Goal: Information Seeking & Learning: Learn about a topic

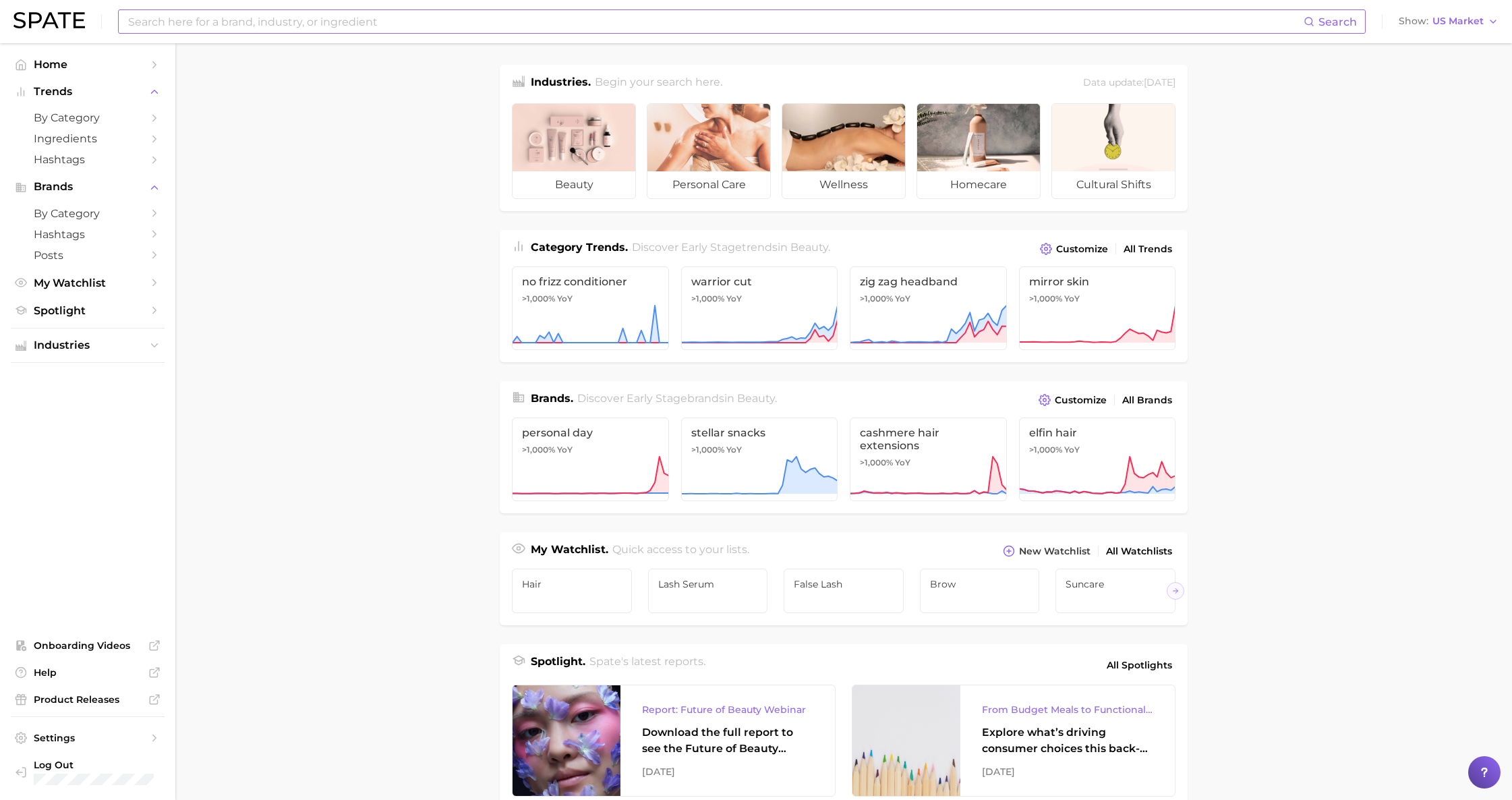
click at [273, 28] on input at bounding box center [716, 22] width 1177 height 23
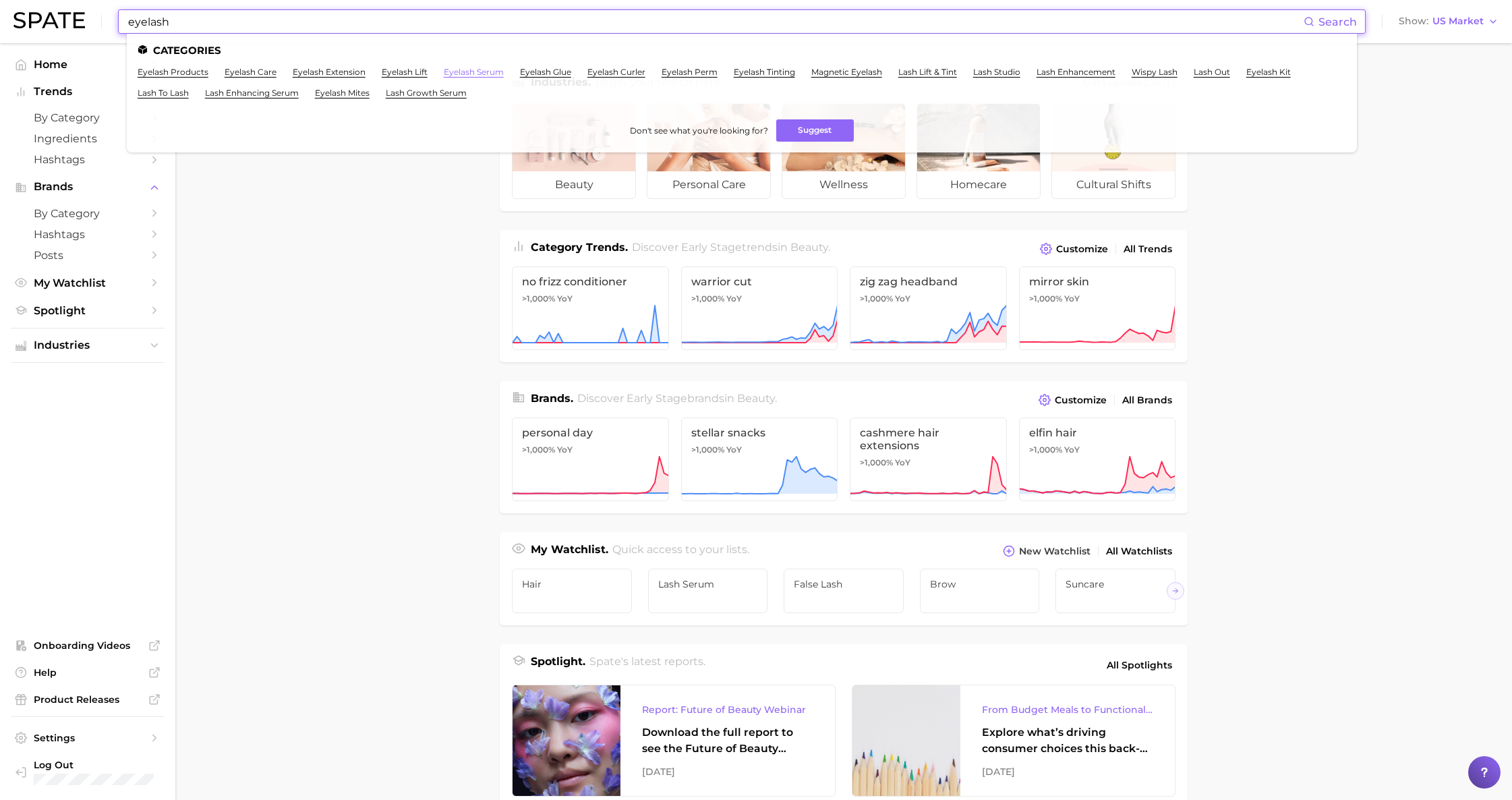
type input "eyelash"
click at [494, 71] on link "eyelash serum" at bounding box center [474, 71] width 60 height 10
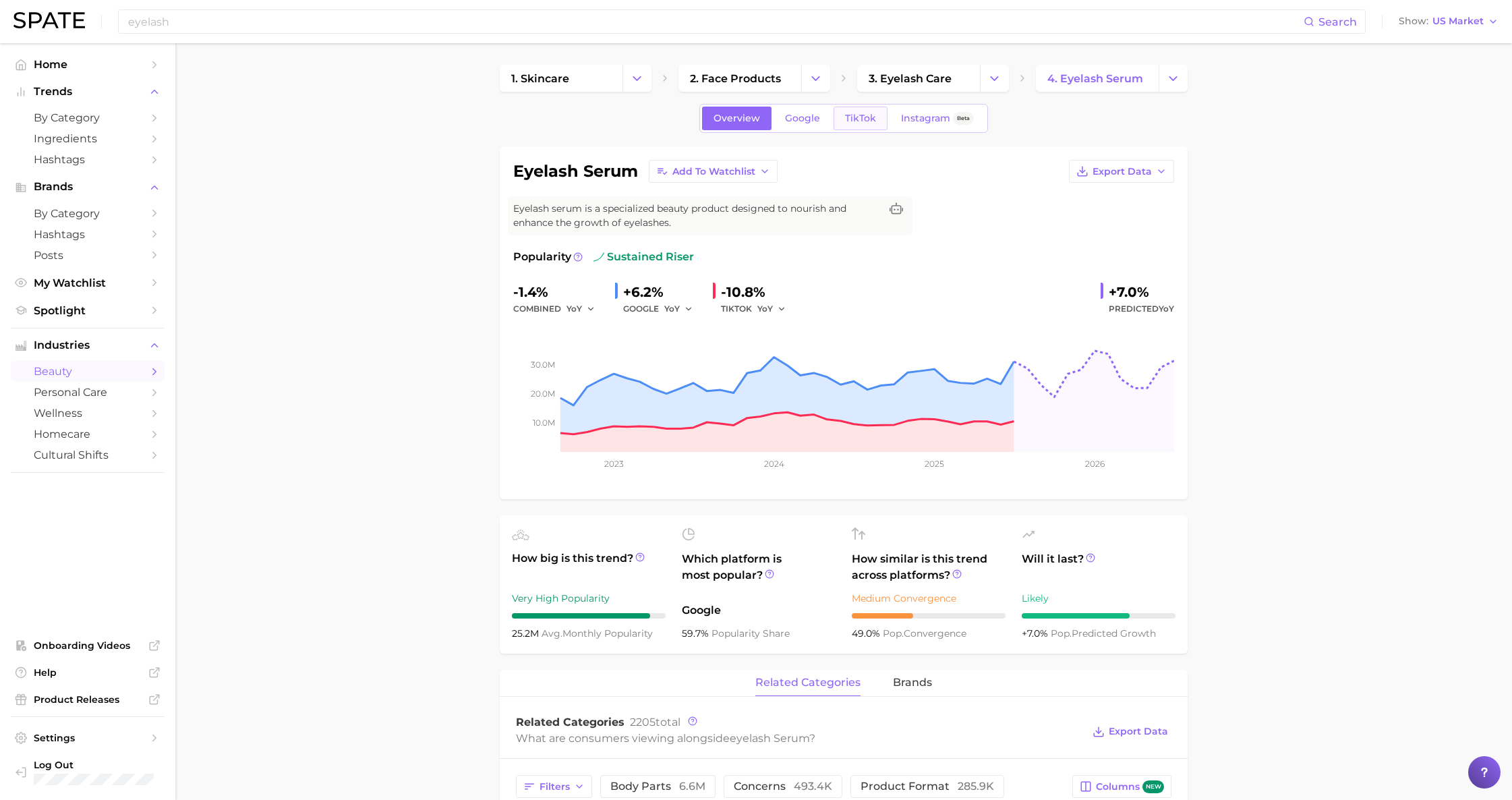
click at [858, 122] on span "TikTok" at bounding box center [861, 118] width 31 height 12
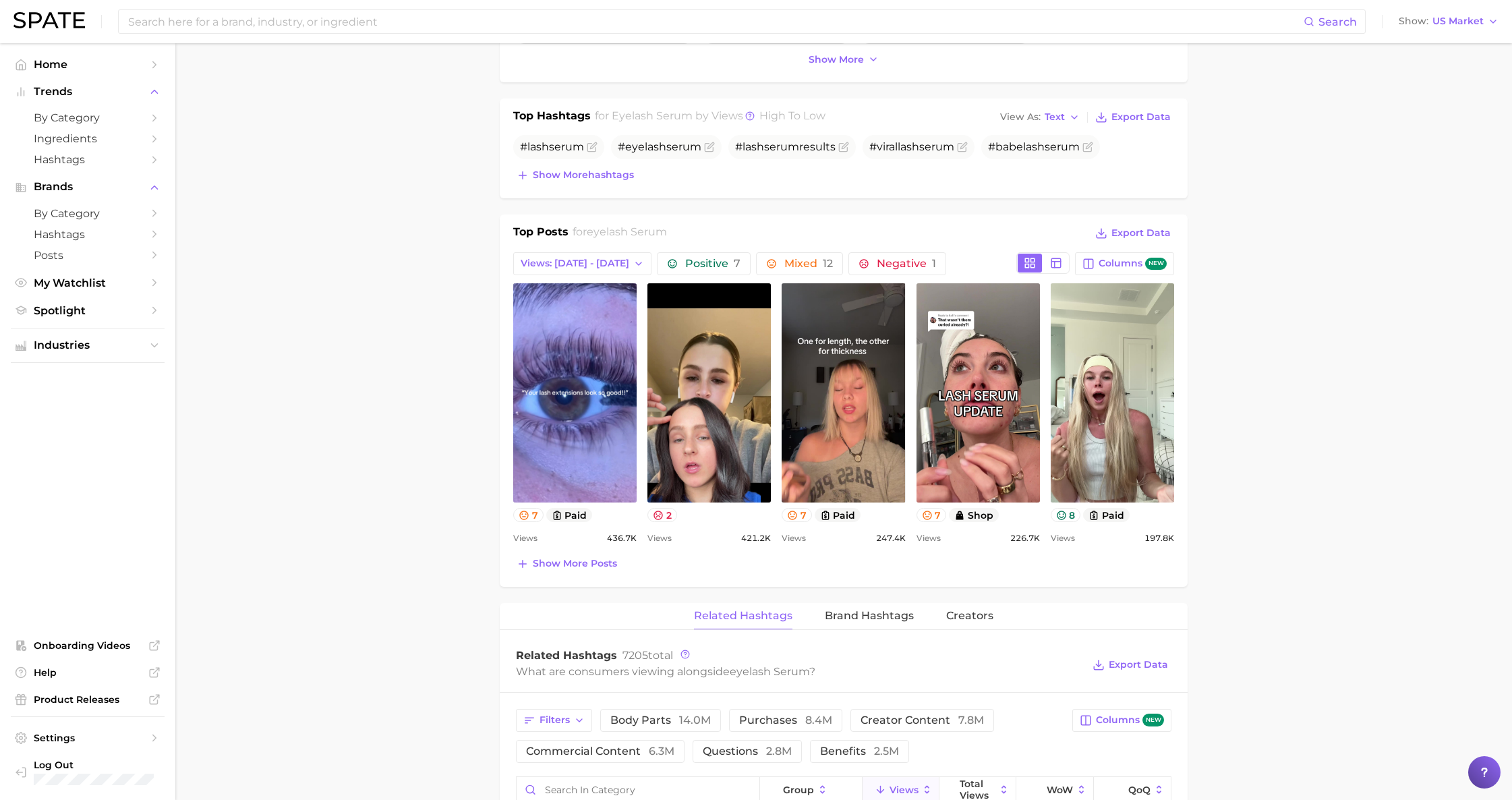
scroll to position [495, 0]
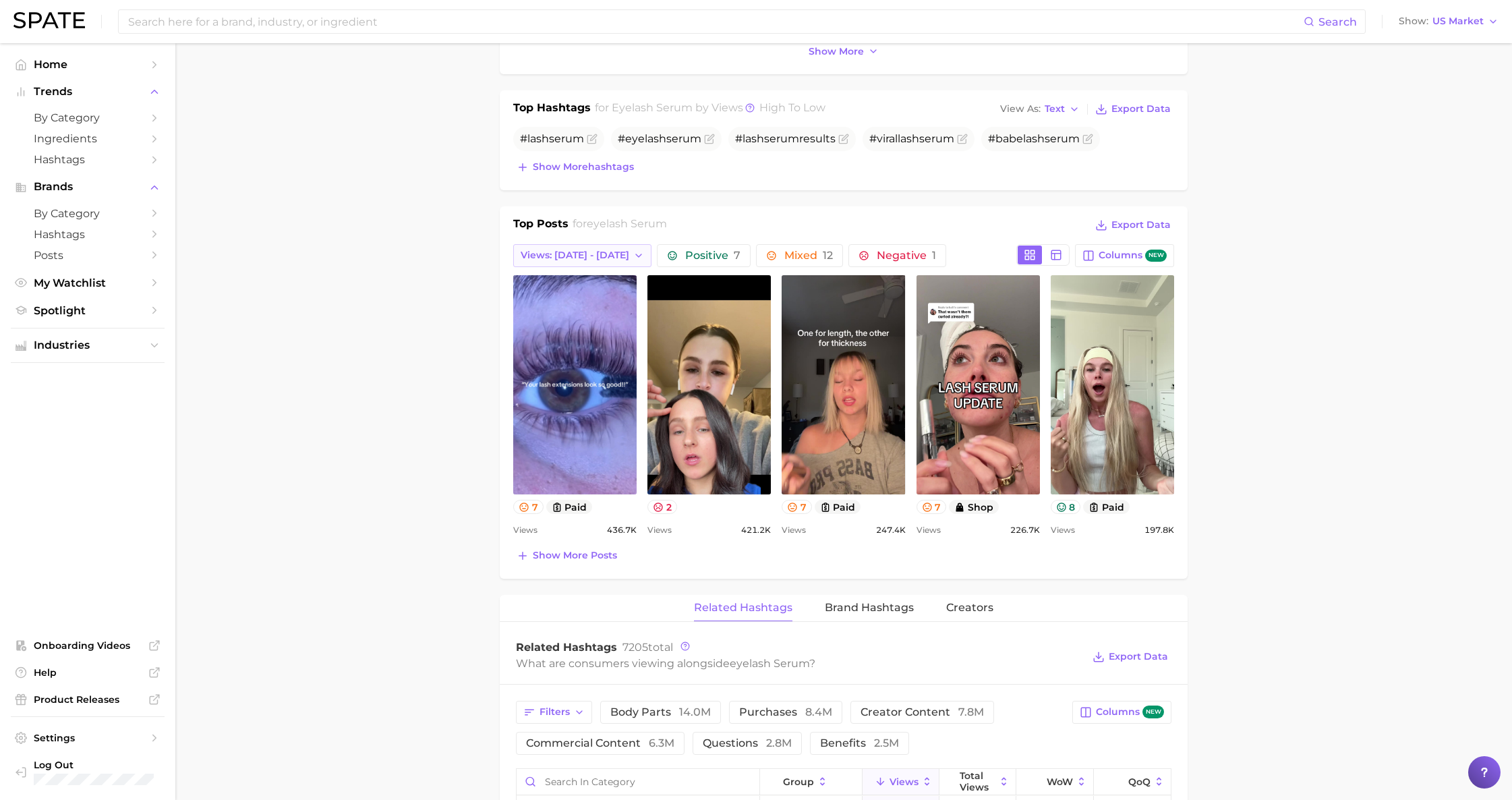
click at [627, 264] on button "Views: [DATE] - [DATE]" at bounding box center [582, 256] width 138 height 23
click at [597, 327] on button "Total Views" at bounding box center [587, 329] width 148 height 24
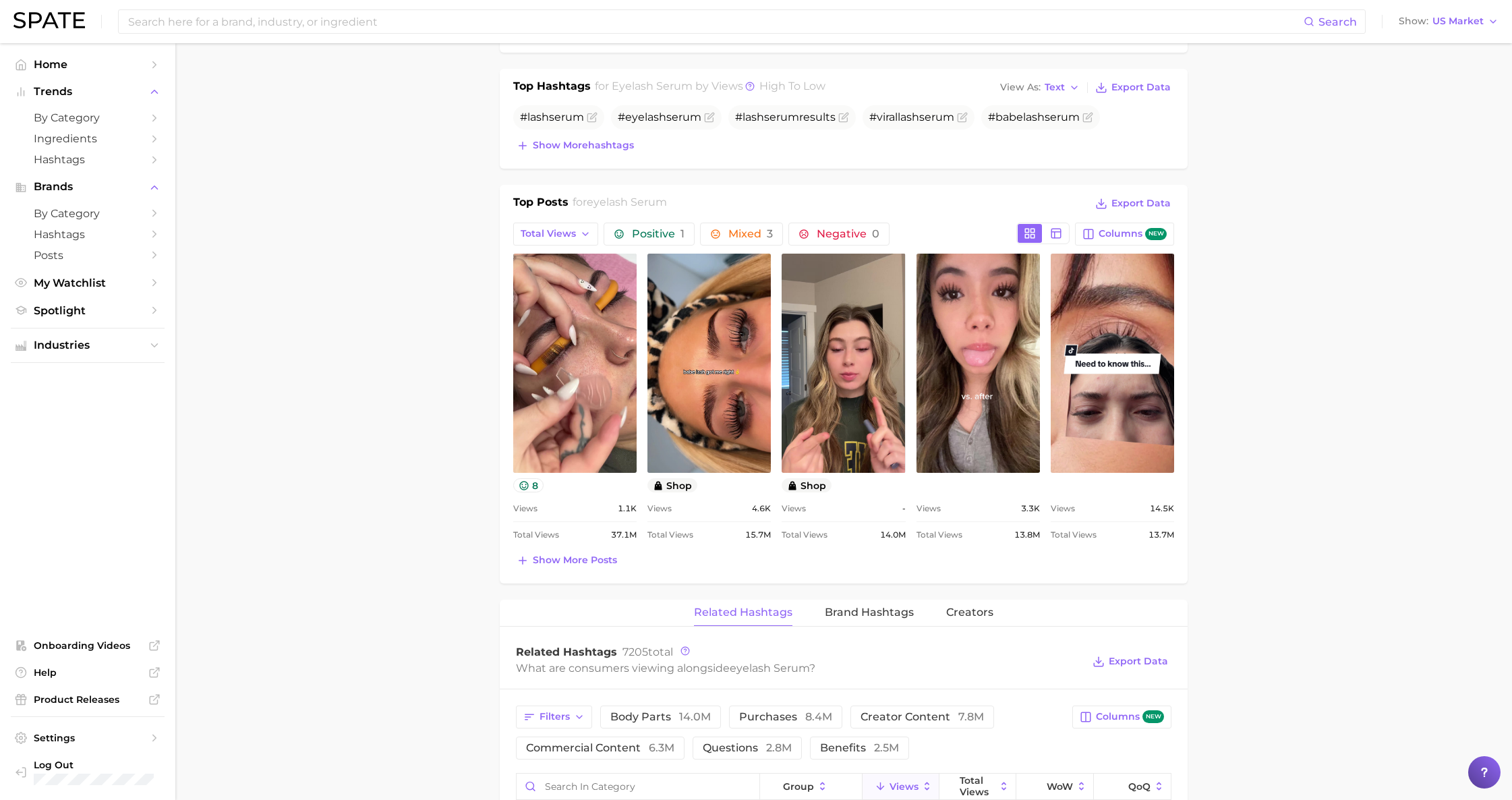
scroll to position [522, 0]
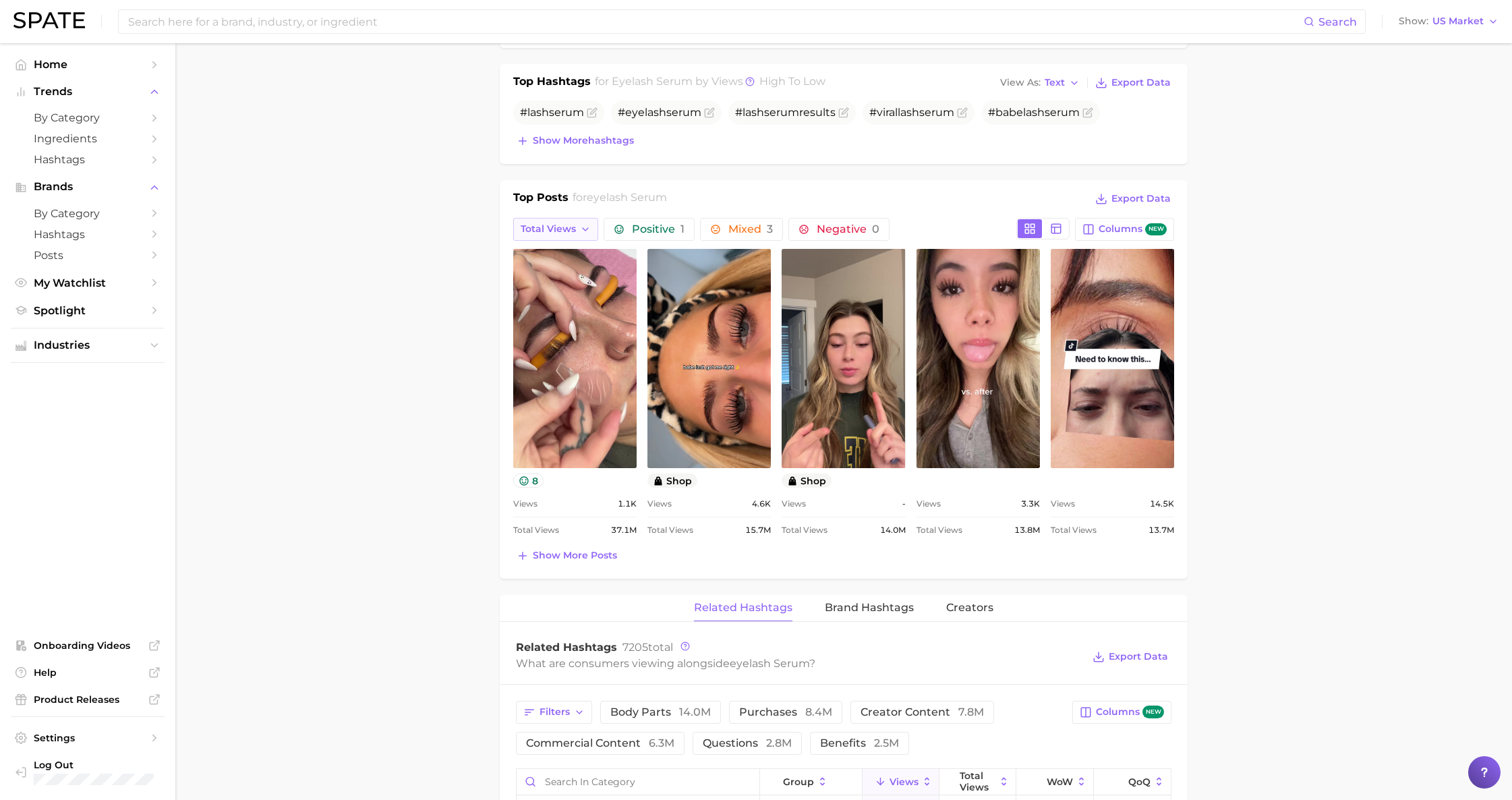
click at [579, 224] on button "Total Views" at bounding box center [555, 230] width 85 height 23
click at [578, 252] on span "Views: [DATE] - [DATE]" at bounding box center [574, 254] width 109 height 12
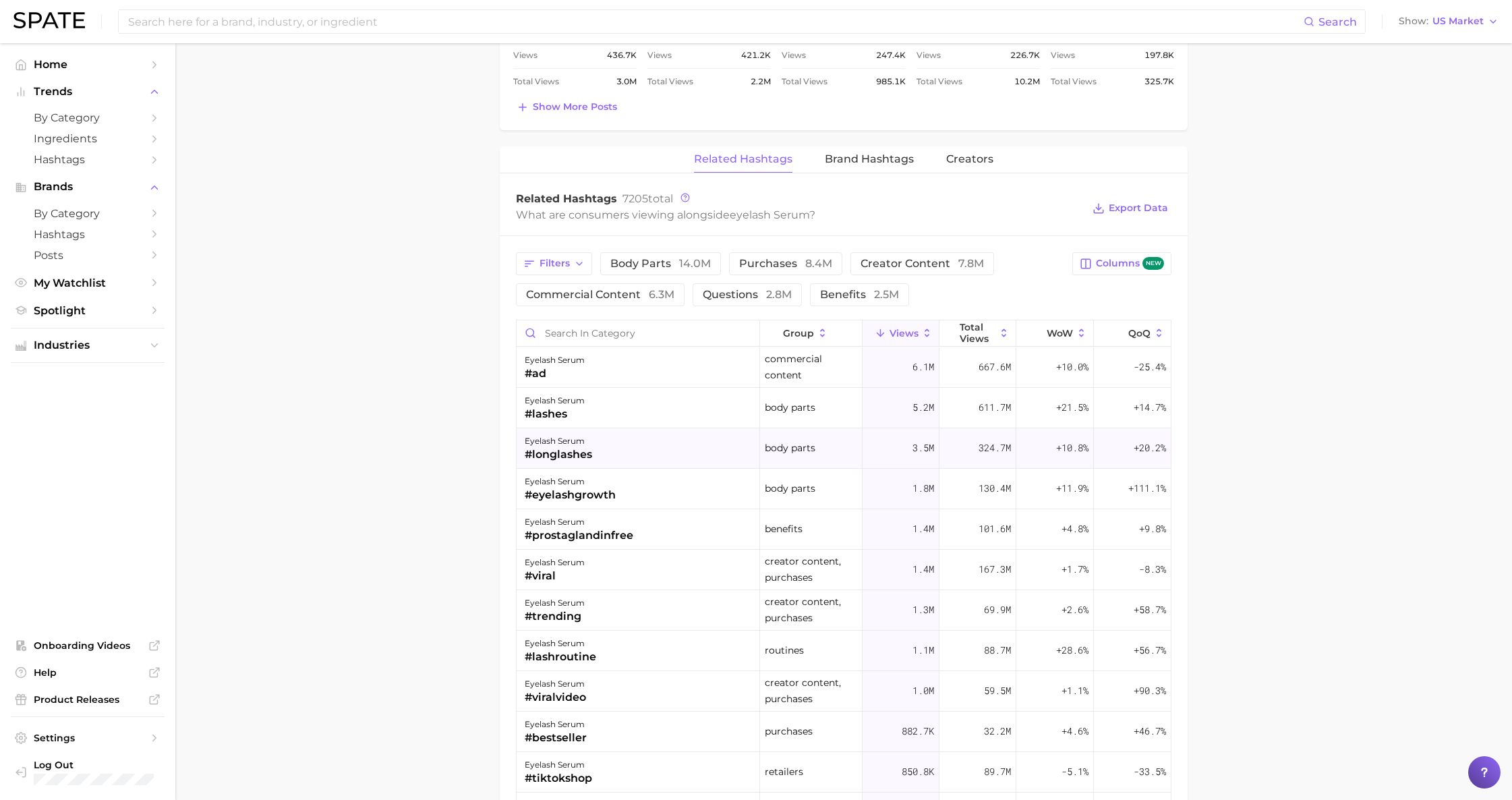
scroll to position [12, 0]
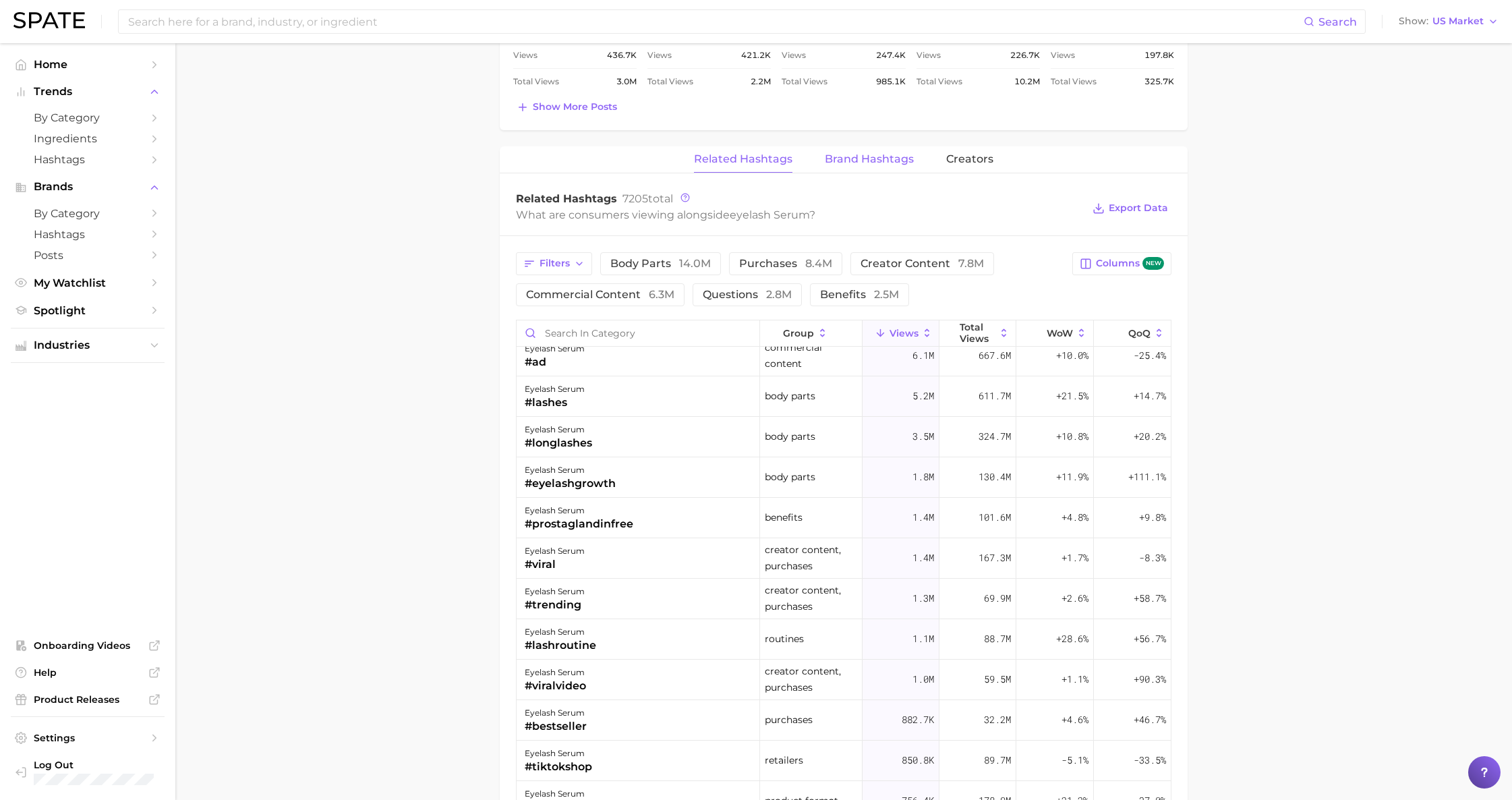
click at [867, 167] on button "Brand Hashtags" at bounding box center [869, 159] width 89 height 27
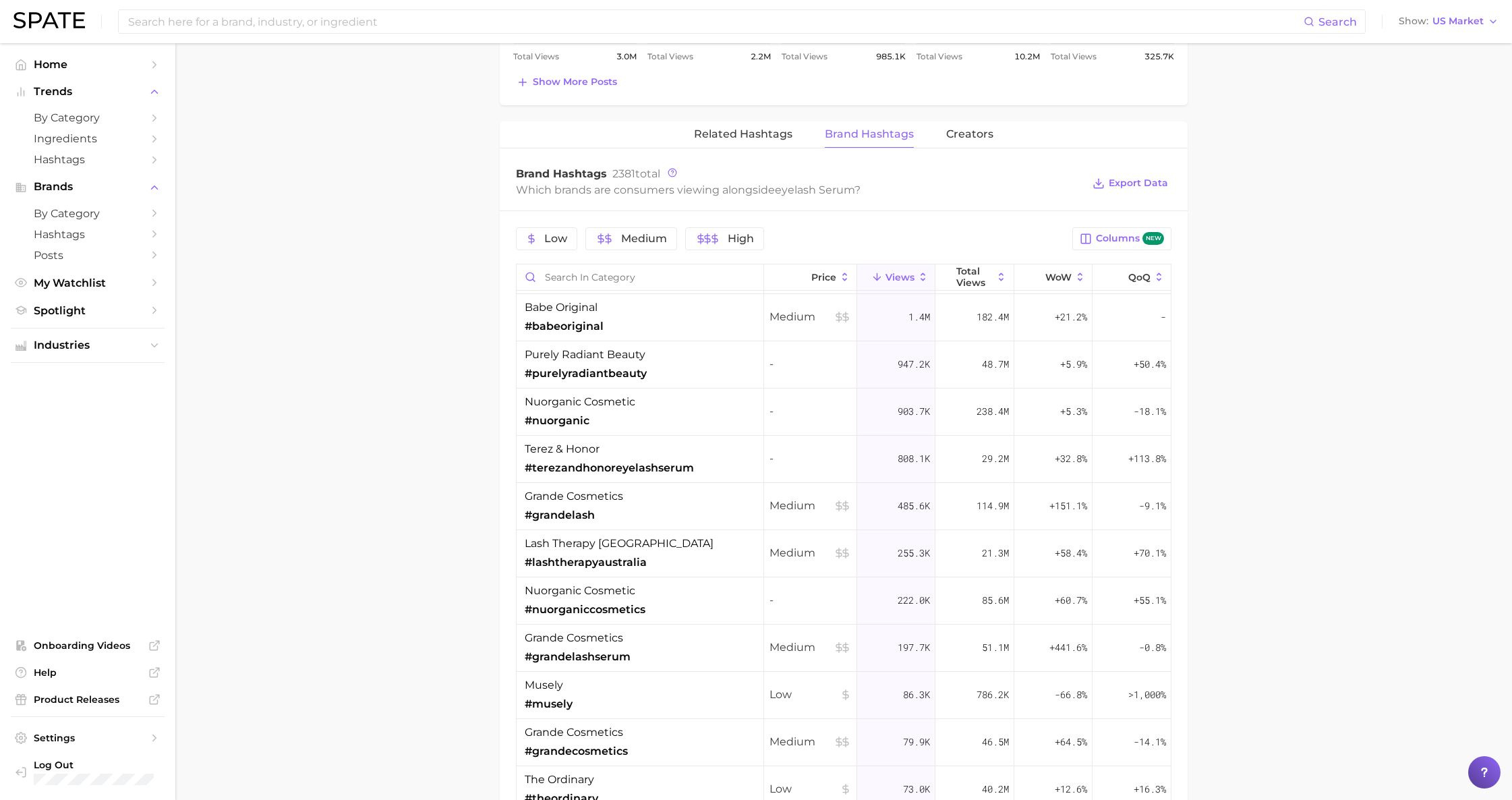
scroll to position [989, 0]
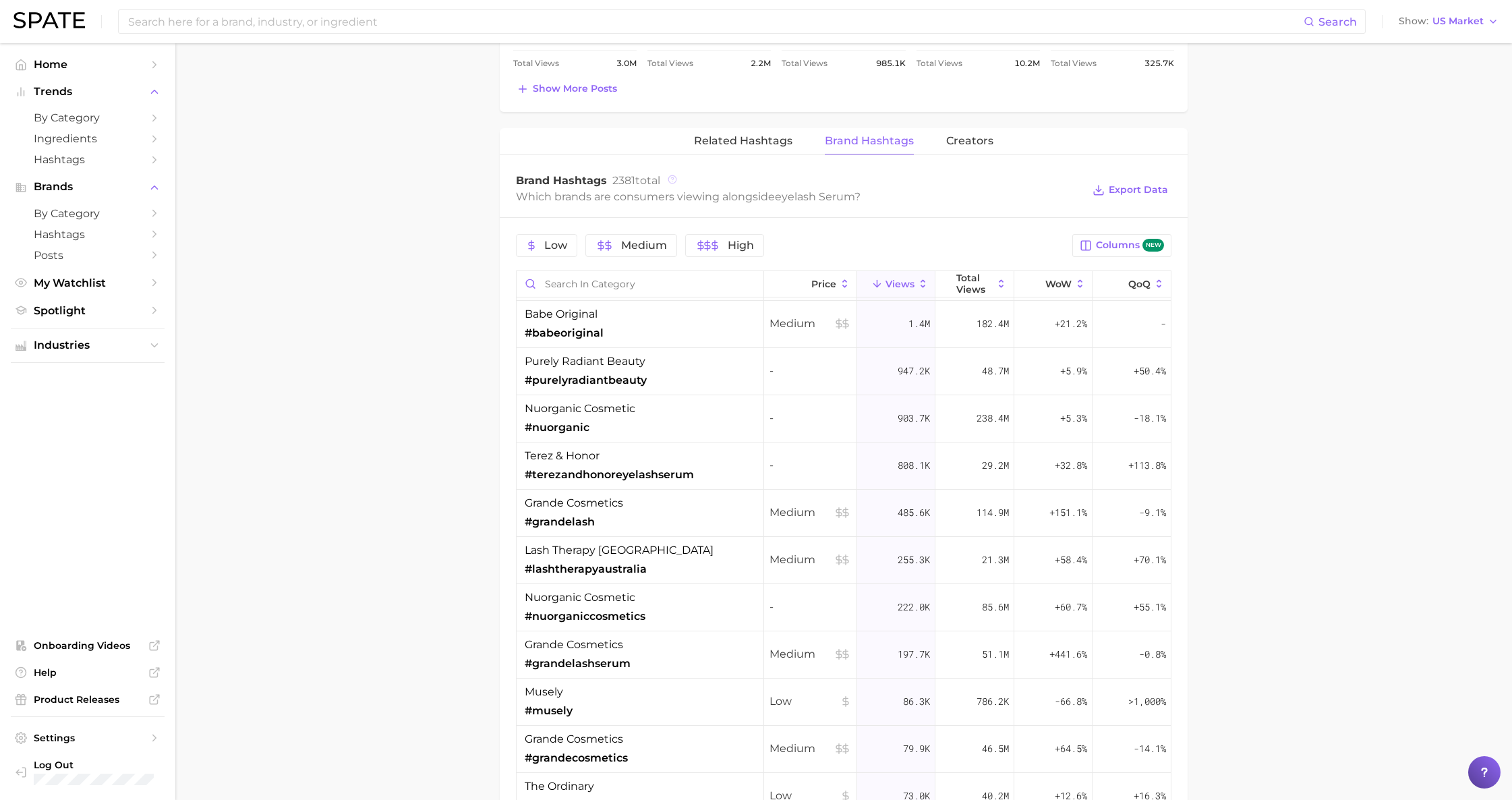
click at [676, 179] on icon at bounding box center [673, 179] width 10 height 10
click at [1273, 307] on main "1. skincare 2. face products 3. eyelash care 4. eyelash serum Overview Google T…" at bounding box center [843, 105] width 1337 height 2100
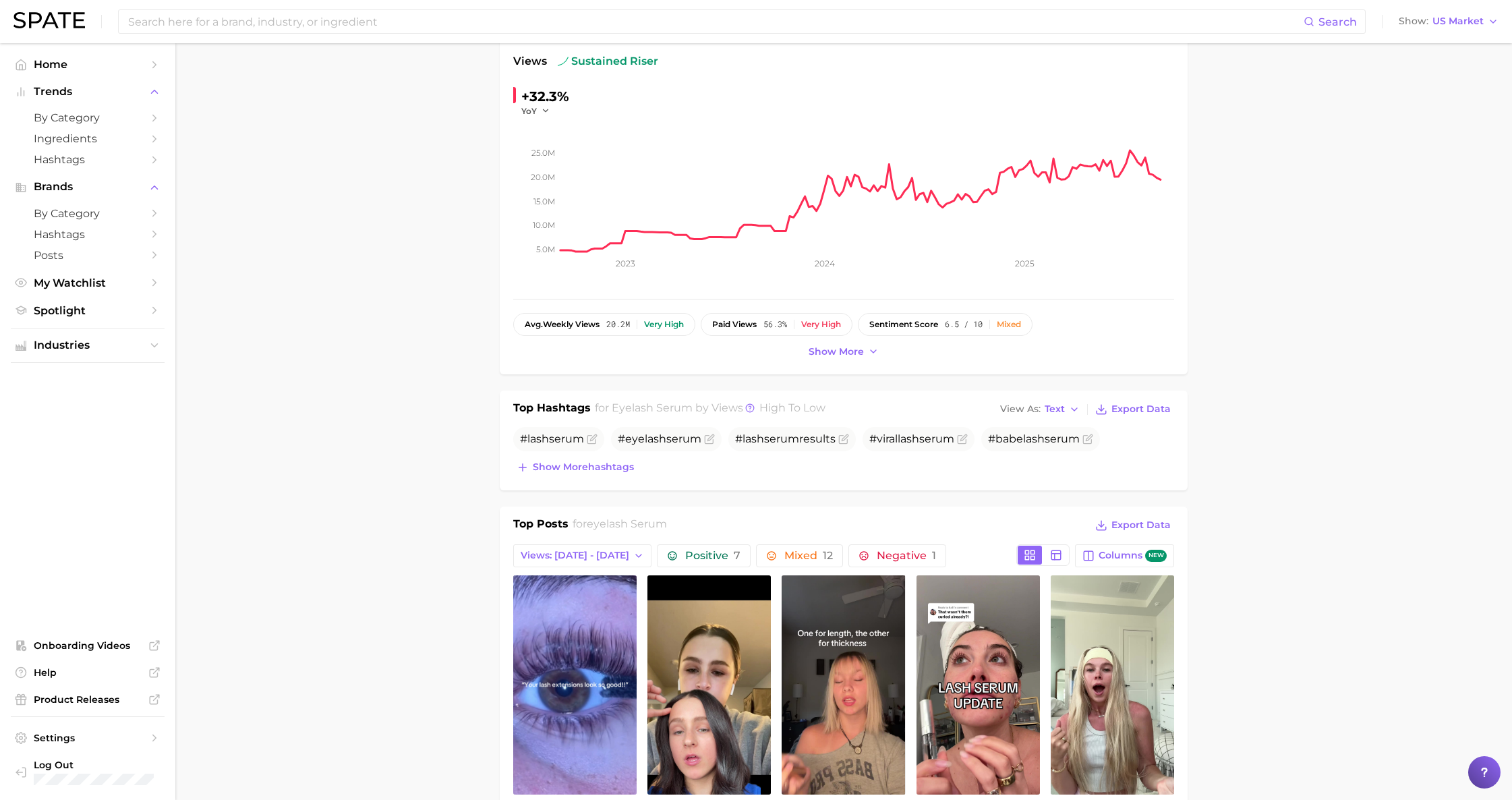
scroll to position [0, 0]
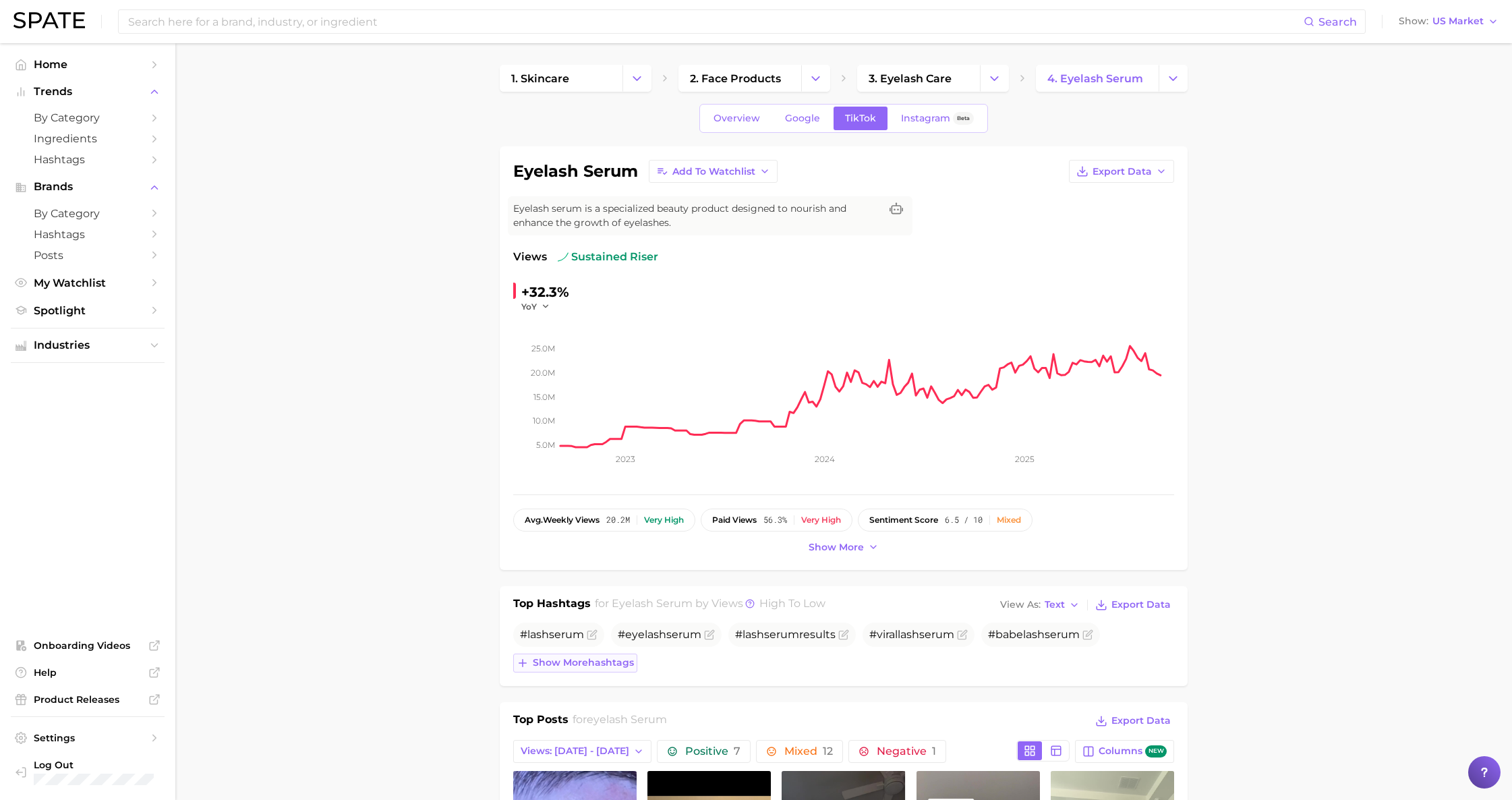
click at [619, 665] on span "Show more hashtags" at bounding box center [583, 663] width 101 height 12
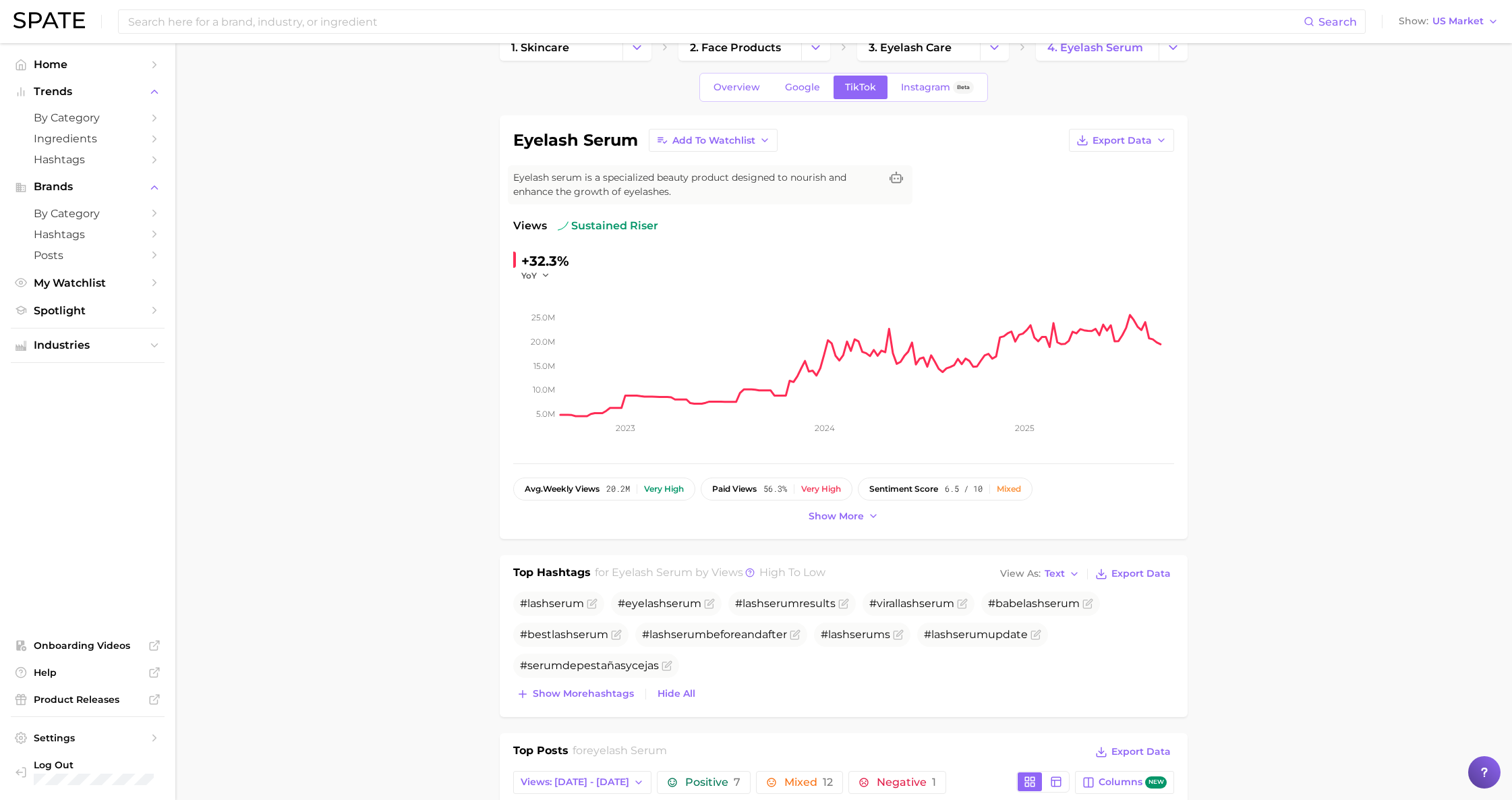
scroll to position [33, 0]
click at [802, 84] on span "Google" at bounding box center [803, 86] width 35 height 12
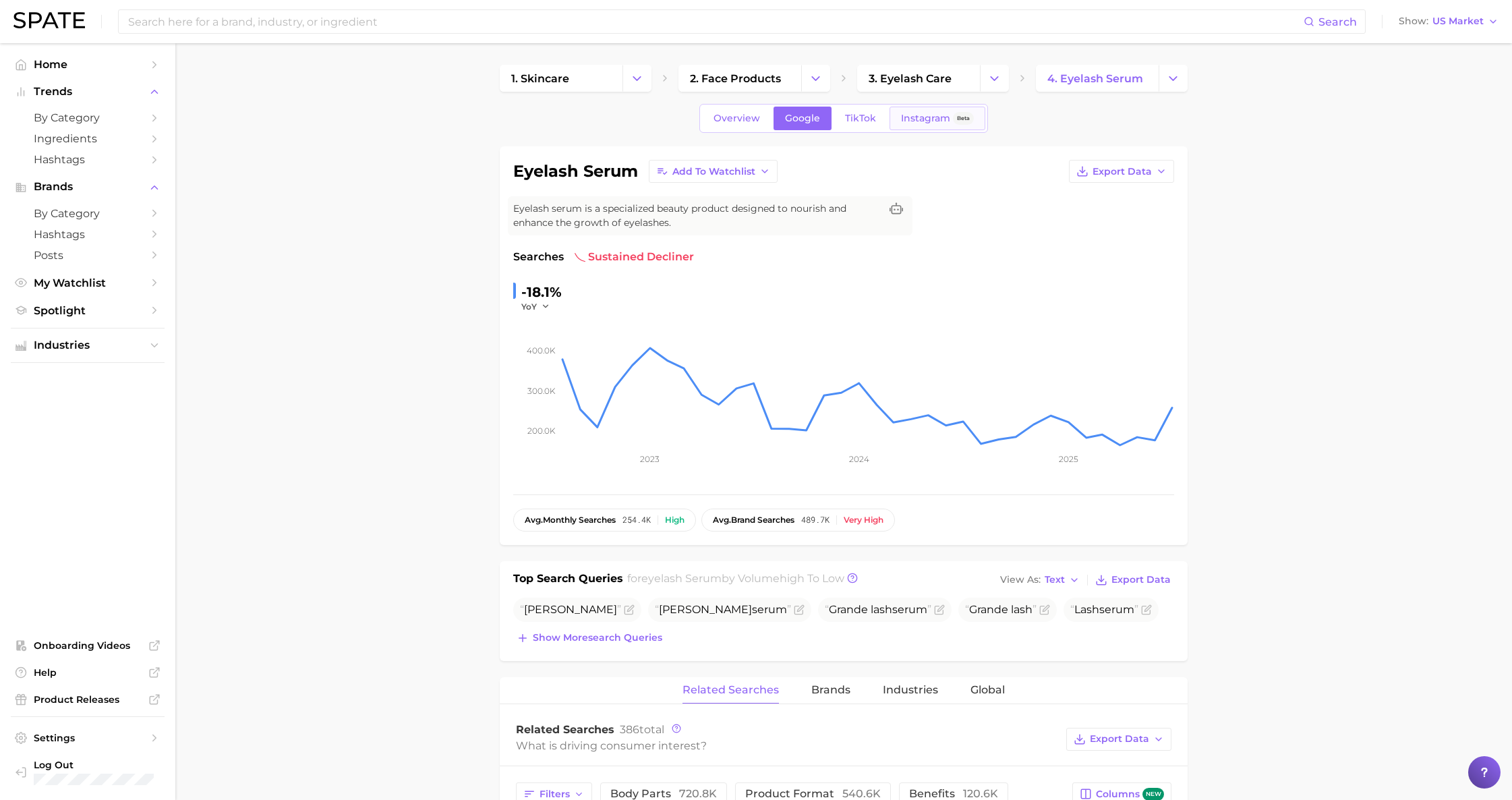
click at [926, 111] on link "Instagram Beta" at bounding box center [937, 118] width 96 height 24
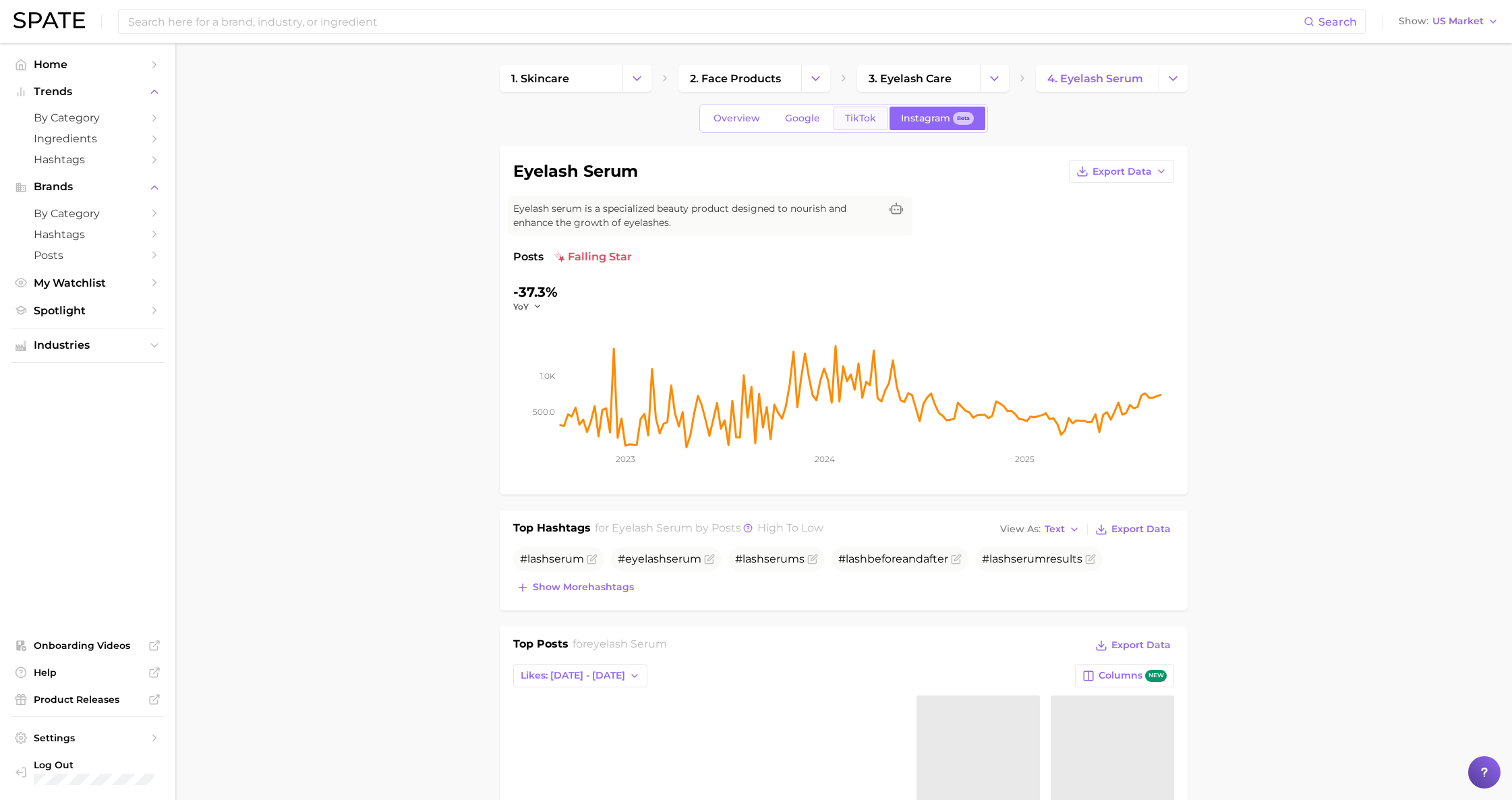
click at [872, 124] on link "TikTok" at bounding box center [860, 118] width 54 height 24
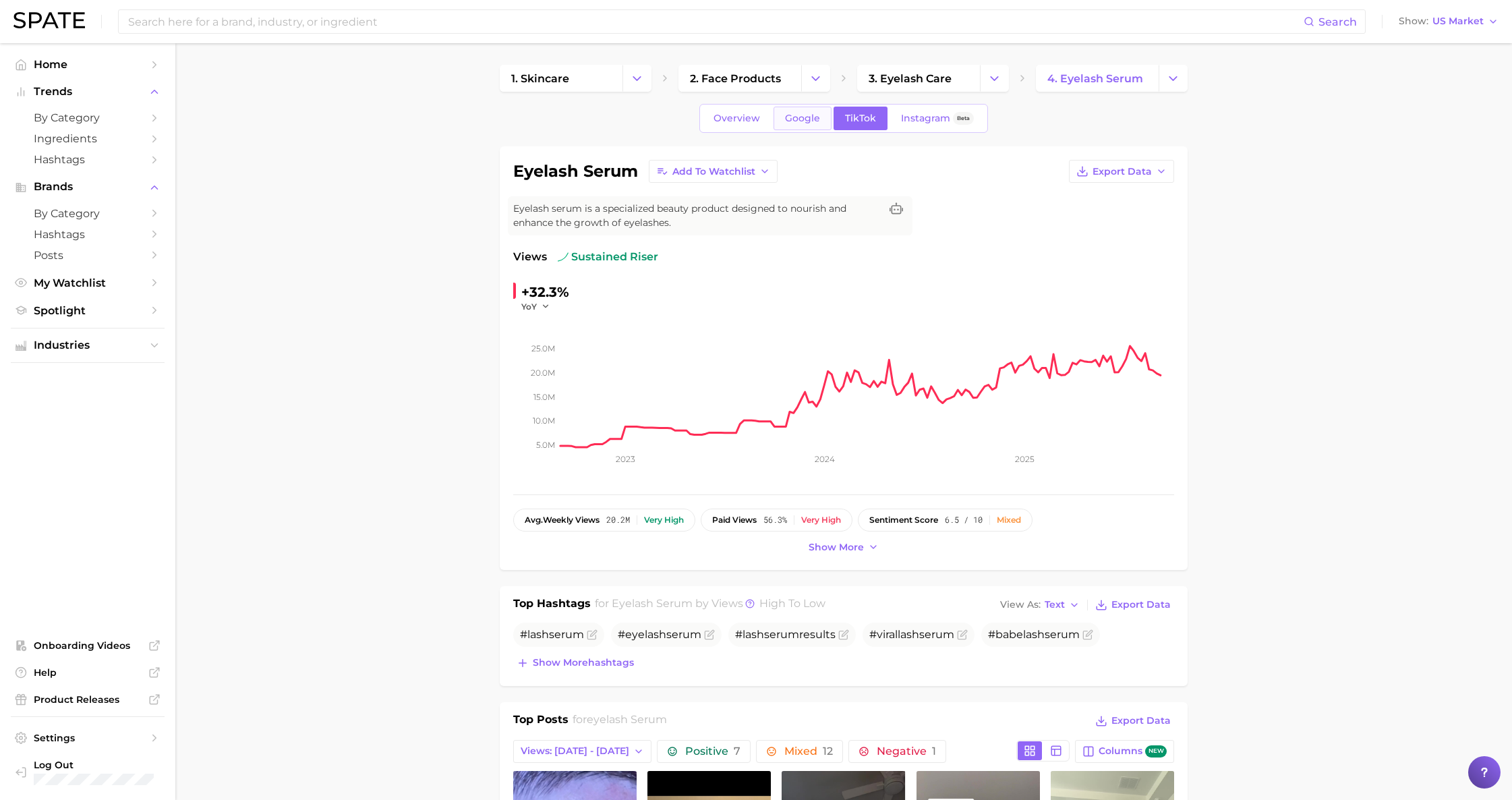
click at [811, 122] on span "Google" at bounding box center [803, 118] width 35 height 12
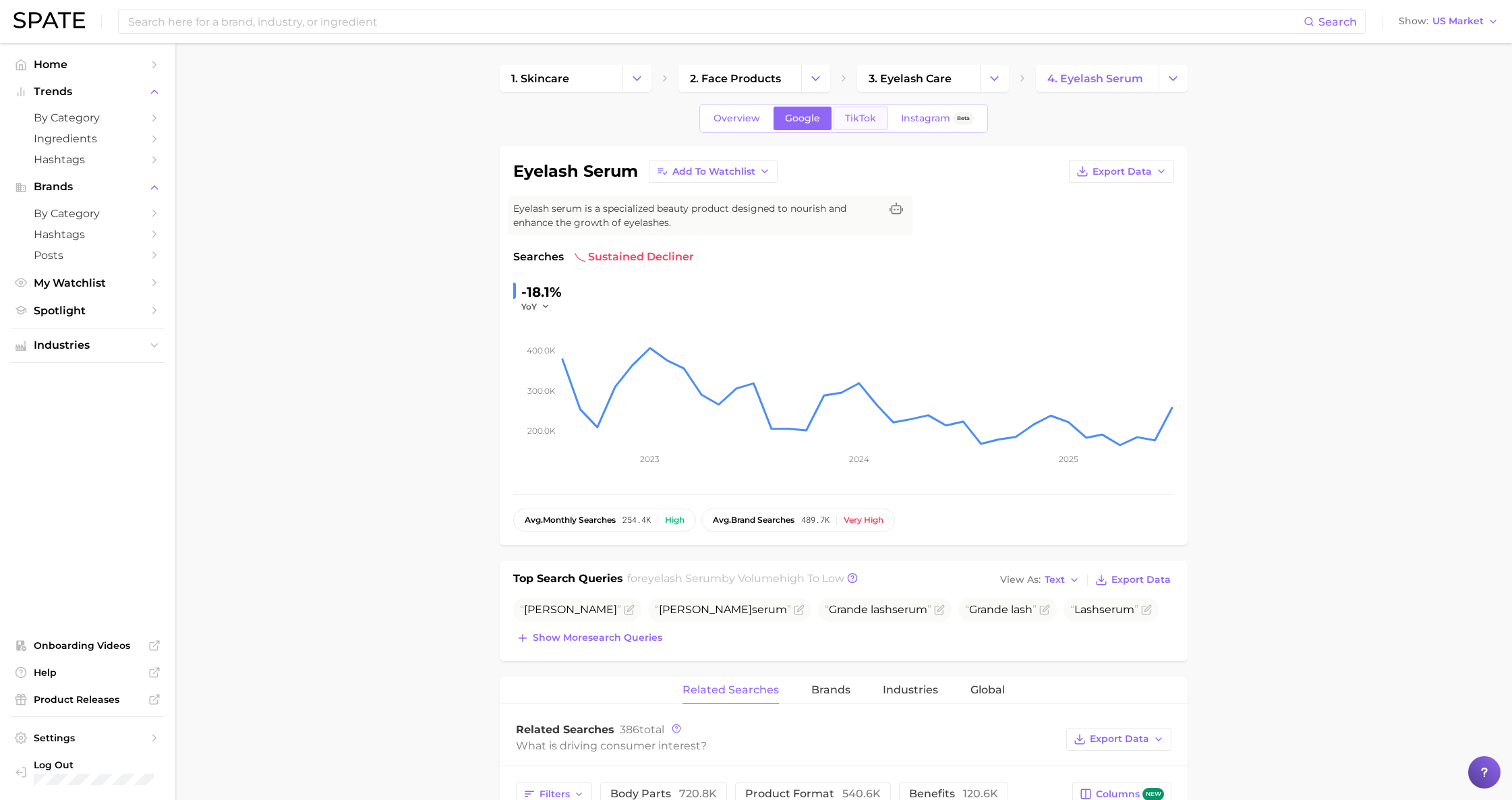
click at [864, 116] on span "TikTok" at bounding box center [861, 118] width 31 height 12
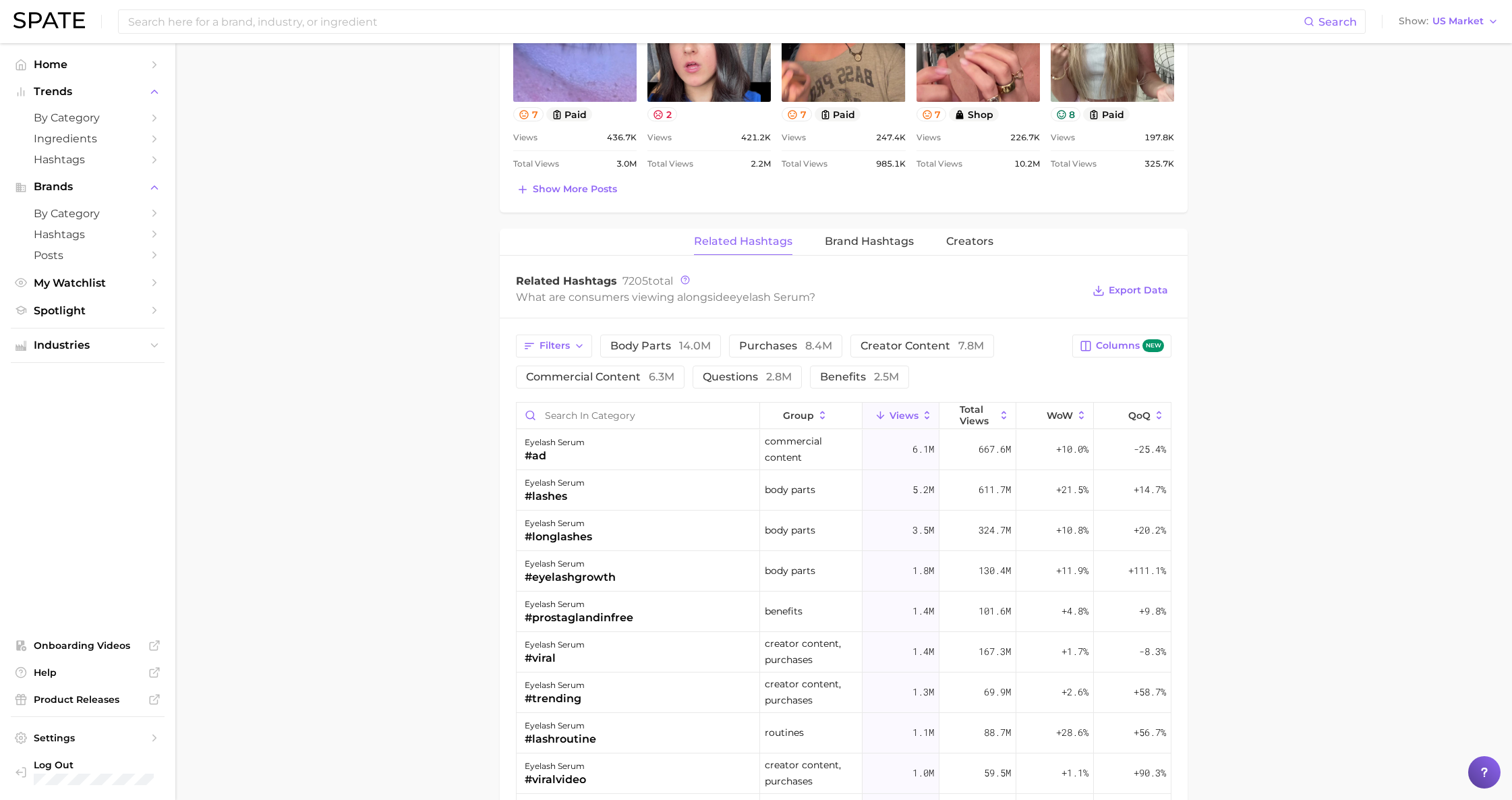
scroll to position [933, 0]
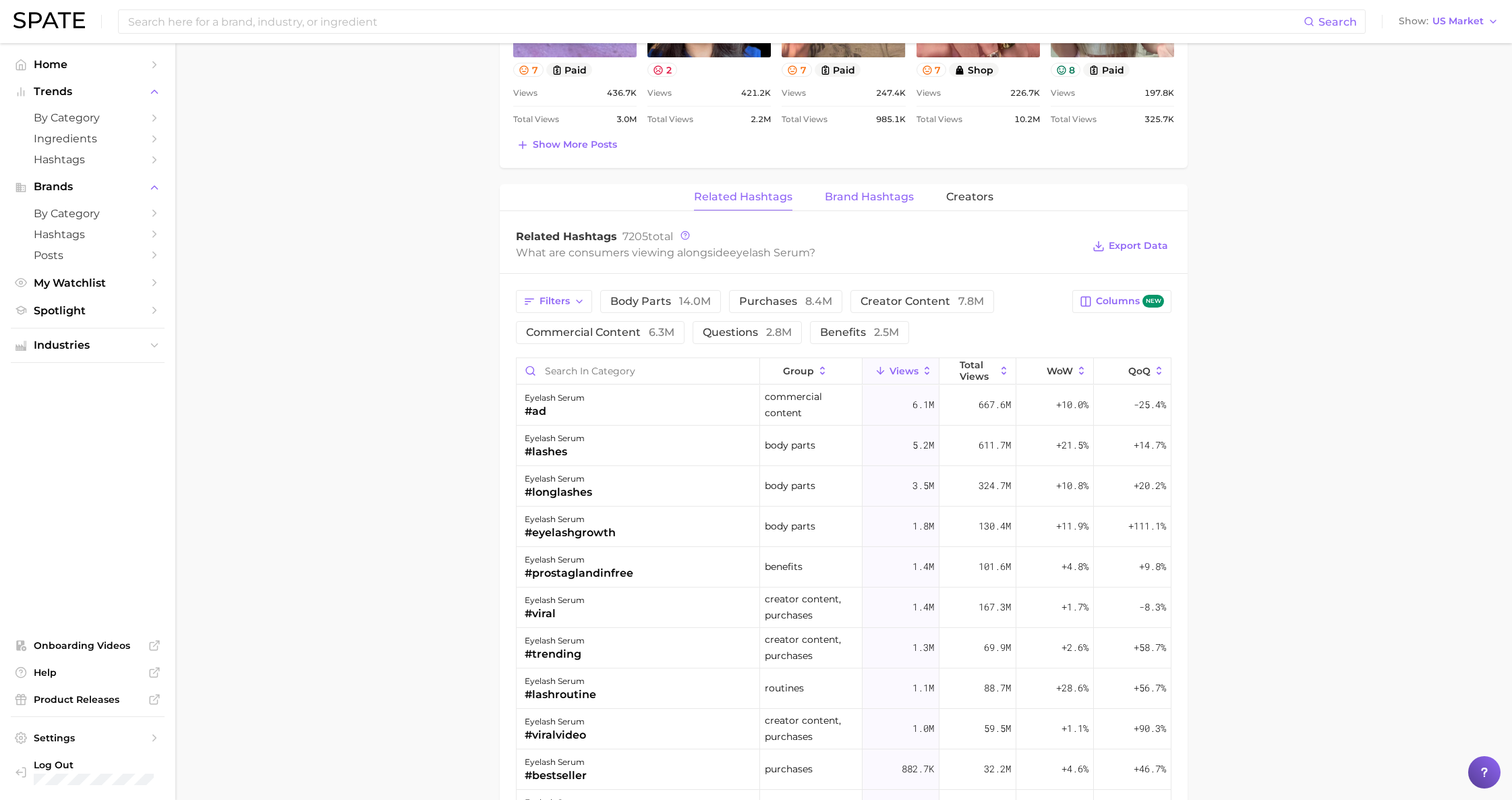
click at [840, 195] on span "Brand Hashtags" at bounding box center [869, 197] width 89 height 12
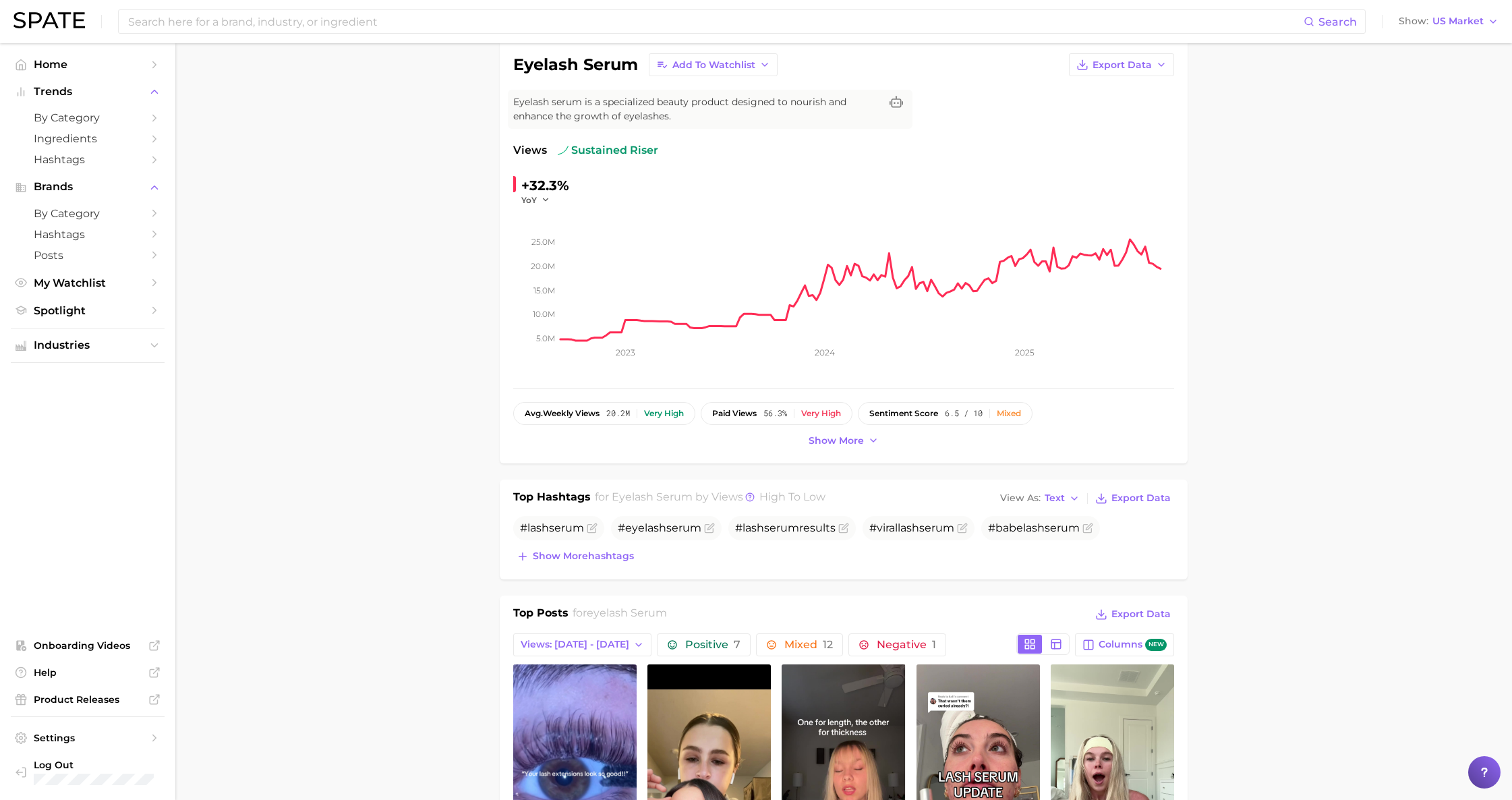
scroll to position [104, 0]
